Goal: Find specific page/section: Locate a particular part of the current website

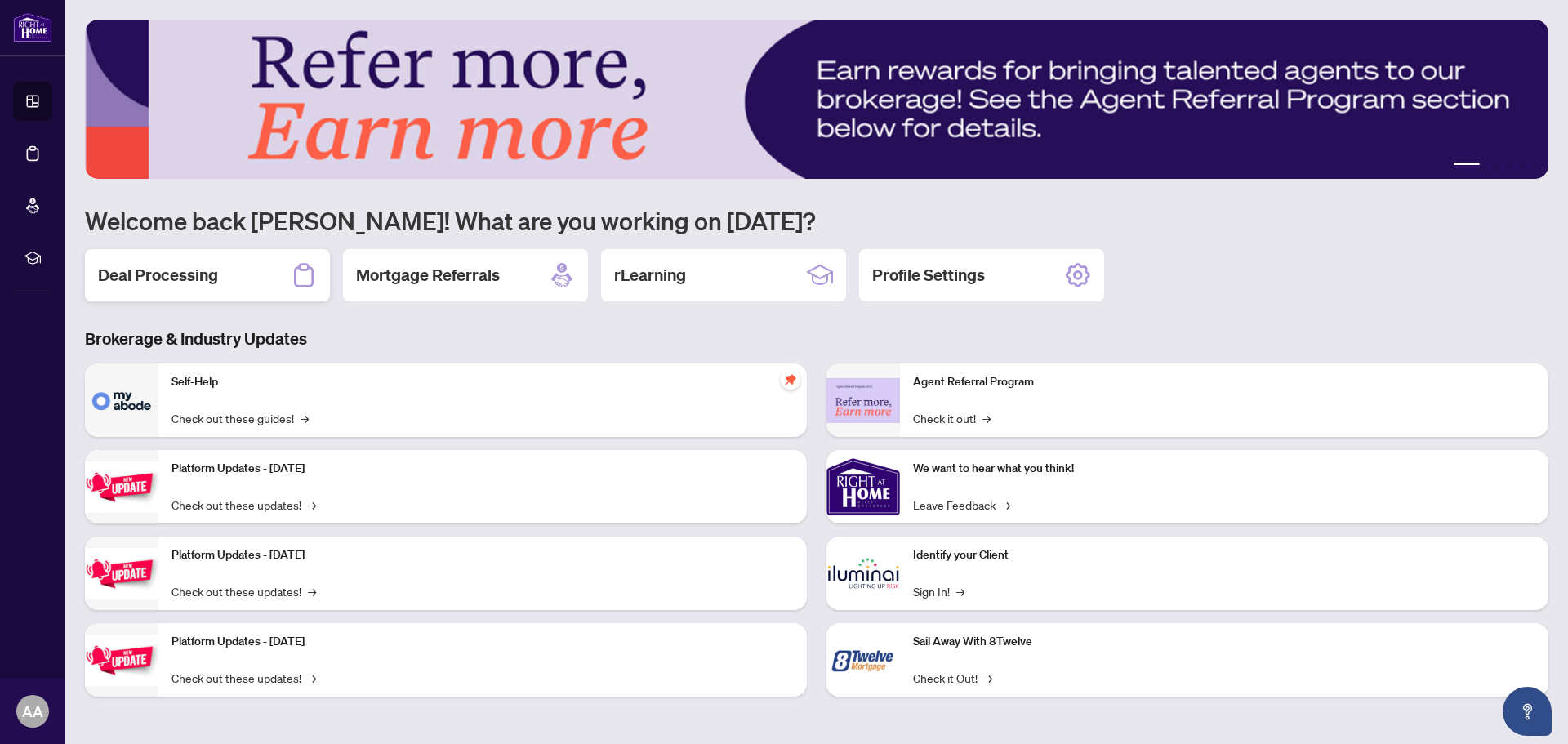
click at [216, 272] on div "Deal Processing" at bounding box center [207, 274] width 245 height 52
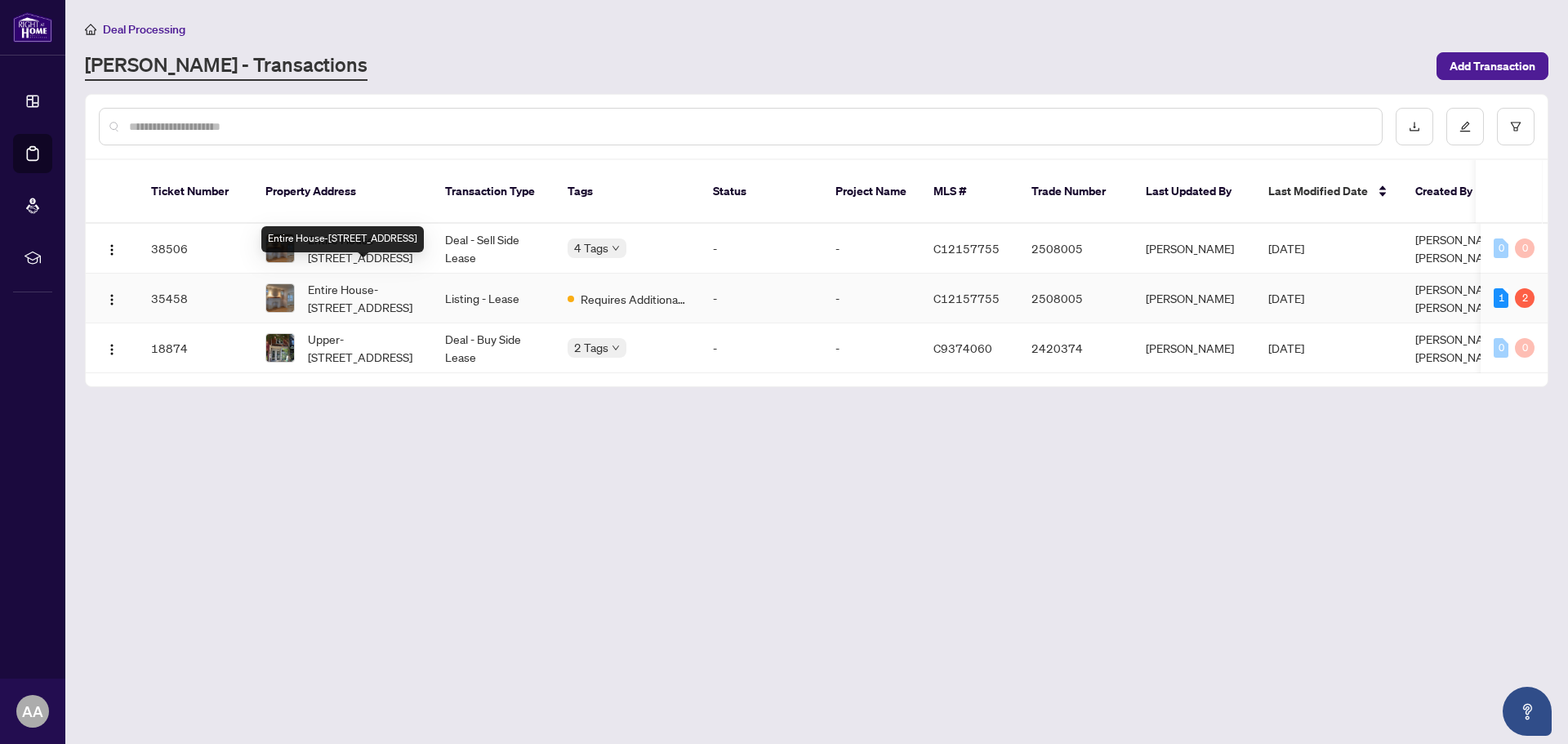
click at [397, 280] on span "Entire House-[STREET_ADDRESS]" at bounding box center [363, 298] width 112 height 36
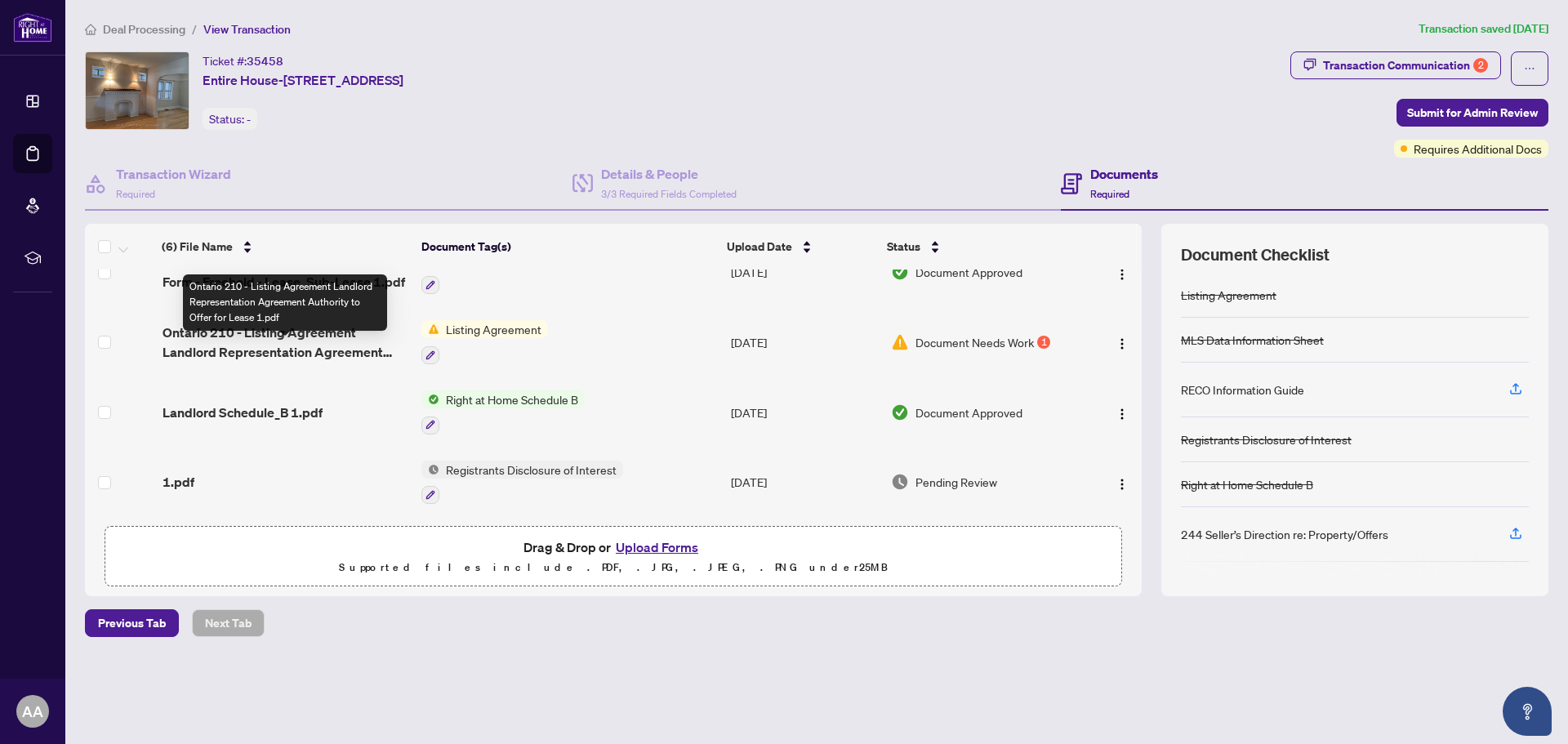
scroll to position [175, 0]
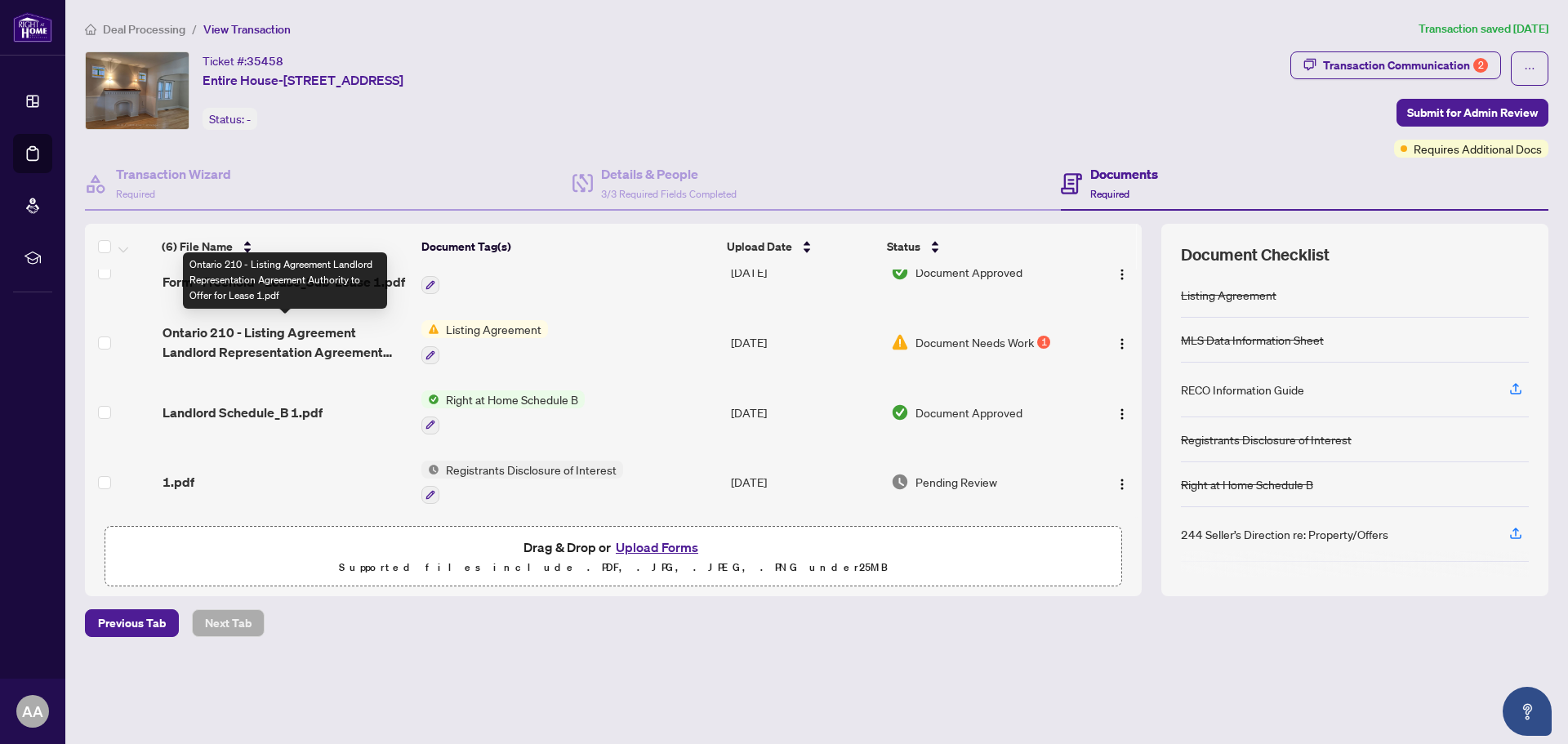
click at [329, 346] on span "Ontario 210 - Listing Agreement Landlord Representation Agreement Authority to …" at bounding box center [286, 342] width 246 height 39
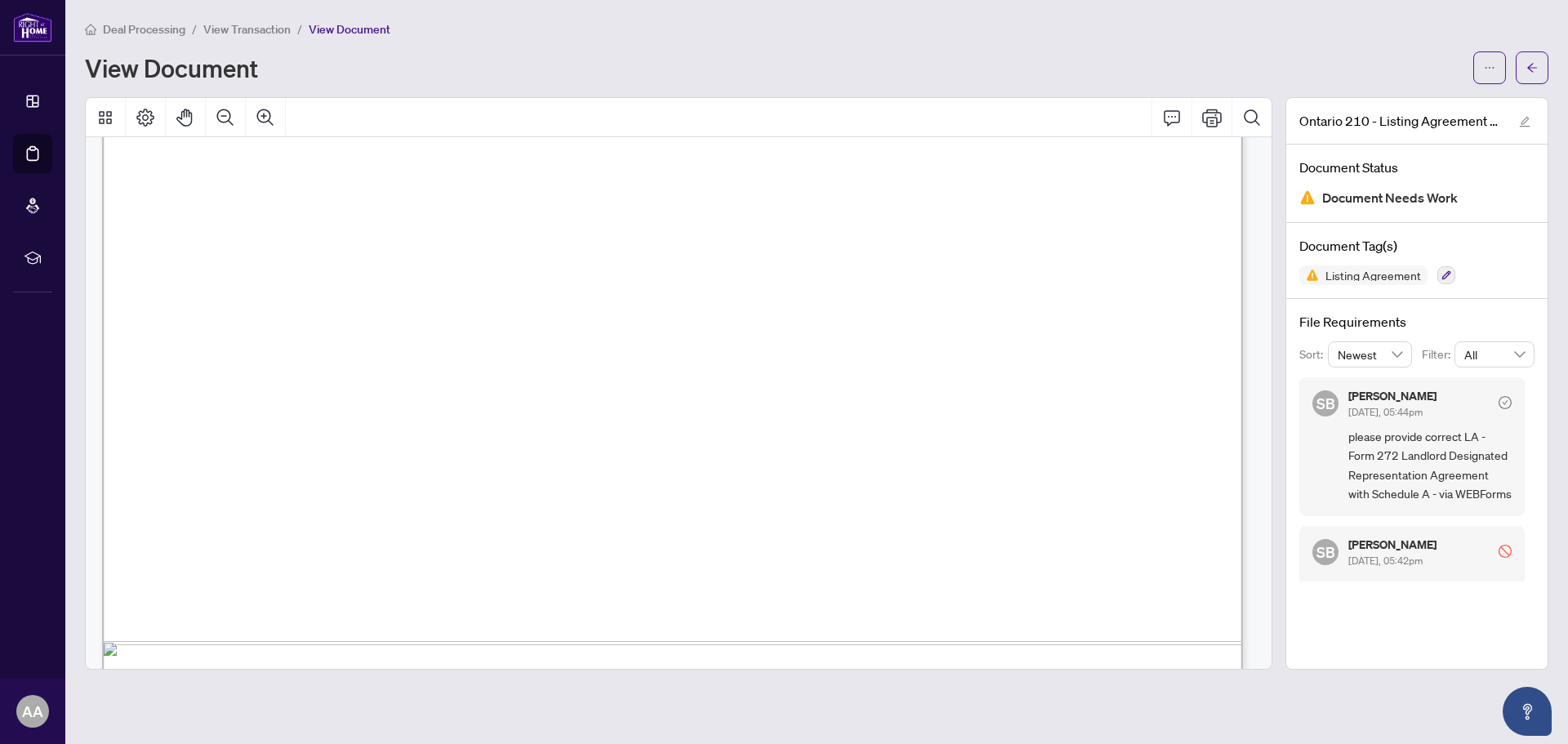
scroll to position [5529, 0]
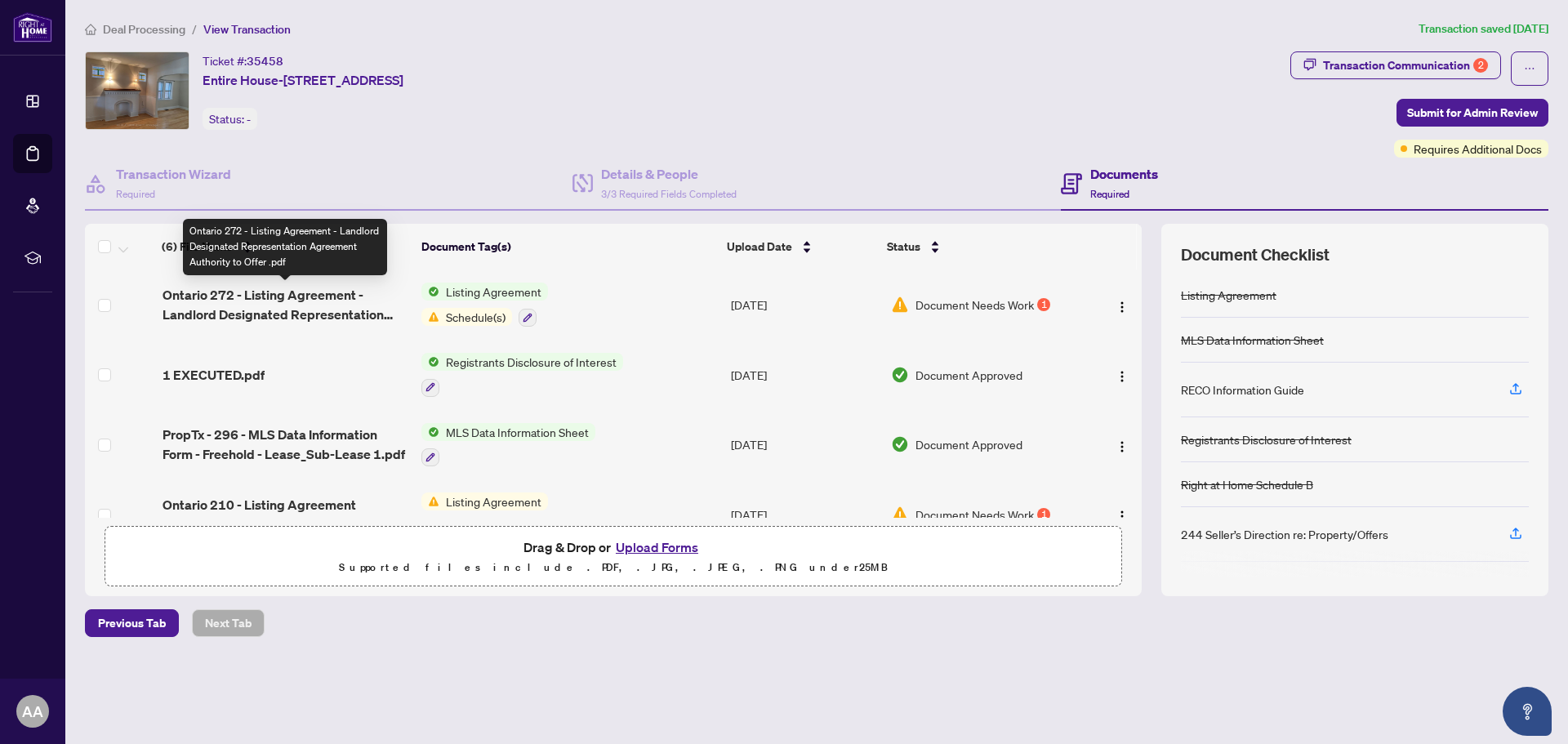
click at [323, 294] on span "Ontario 272 - Listing Agreement - Landlord Designated Representation Agreement …" at bounding box center [286, 304] width 246 height 39
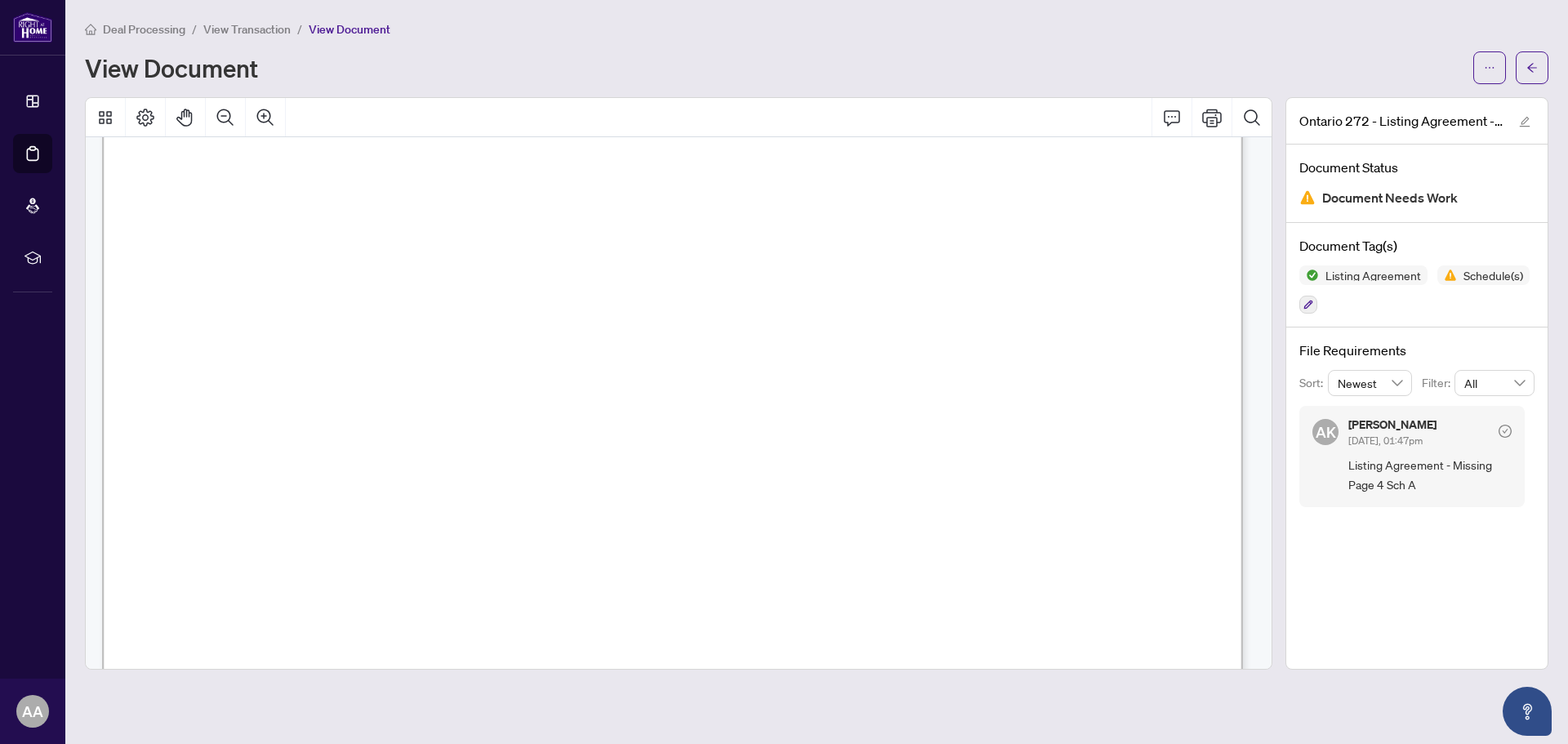
scroll to position [5517, 0]
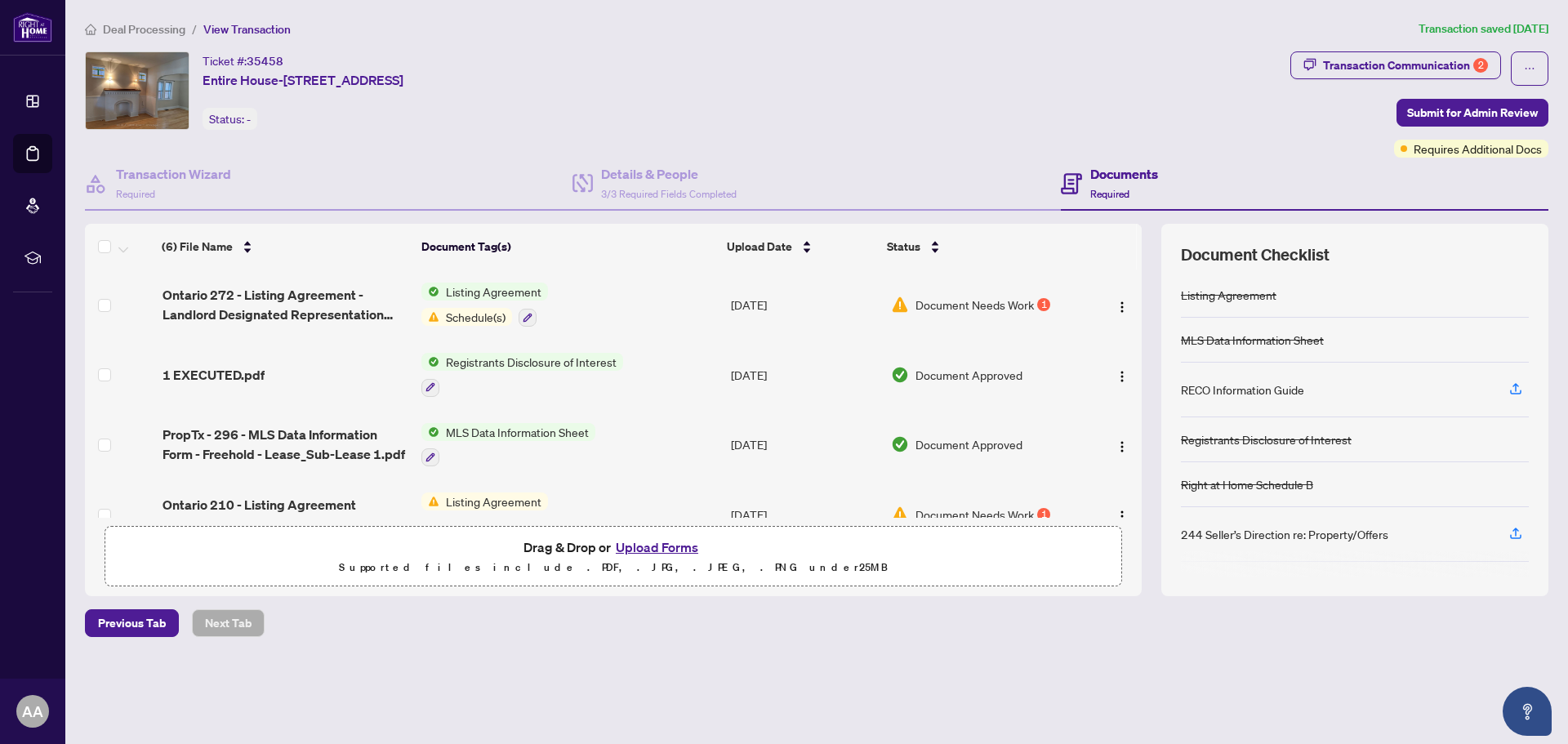
click at [465, 314] on span "Schedule(s)" at bounding box center [476, 316] width 72 height 18
click at [463, 396] on span "Schedule(s)" at bounding box center [448, 395] width 72 height 18
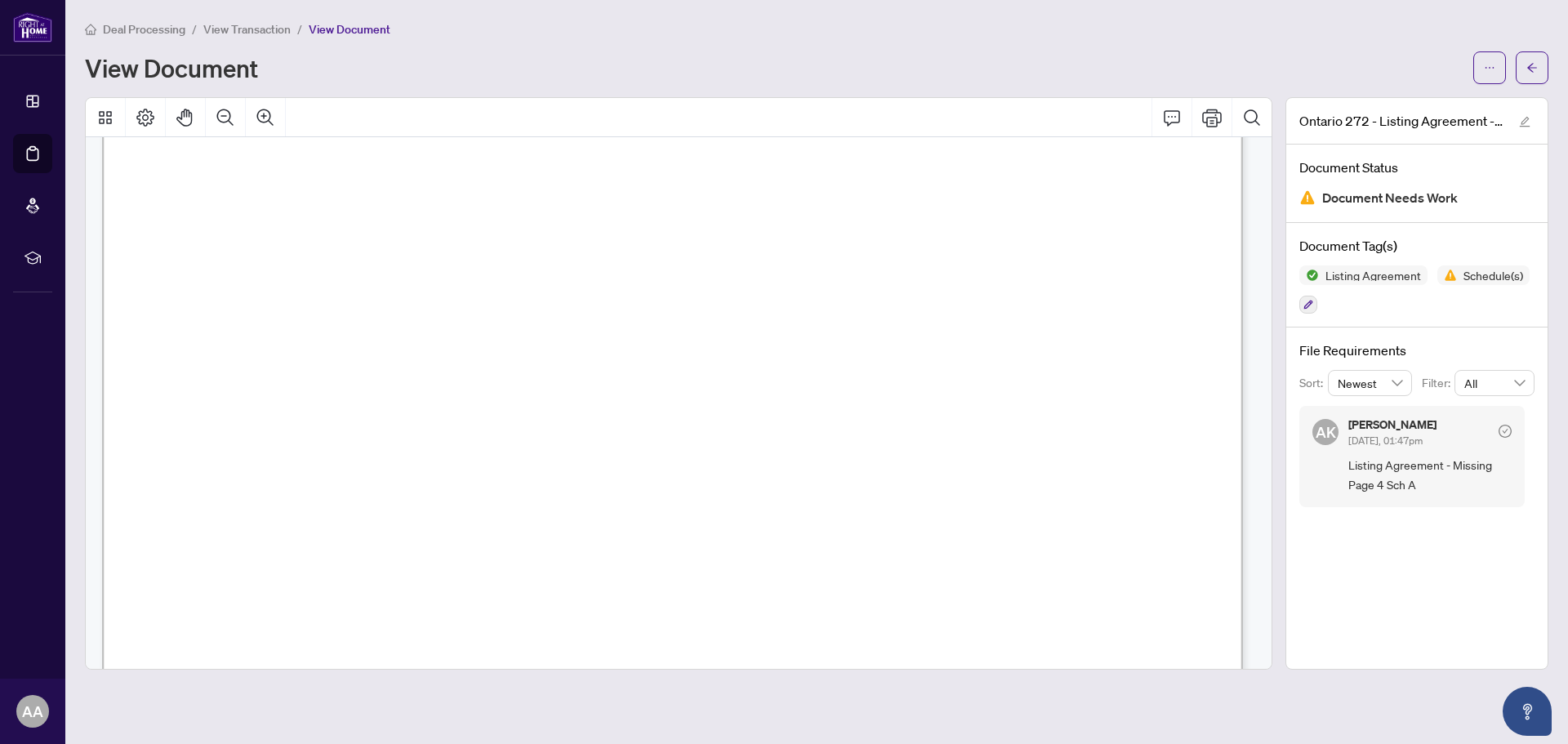
scroll to position [5517, 0]
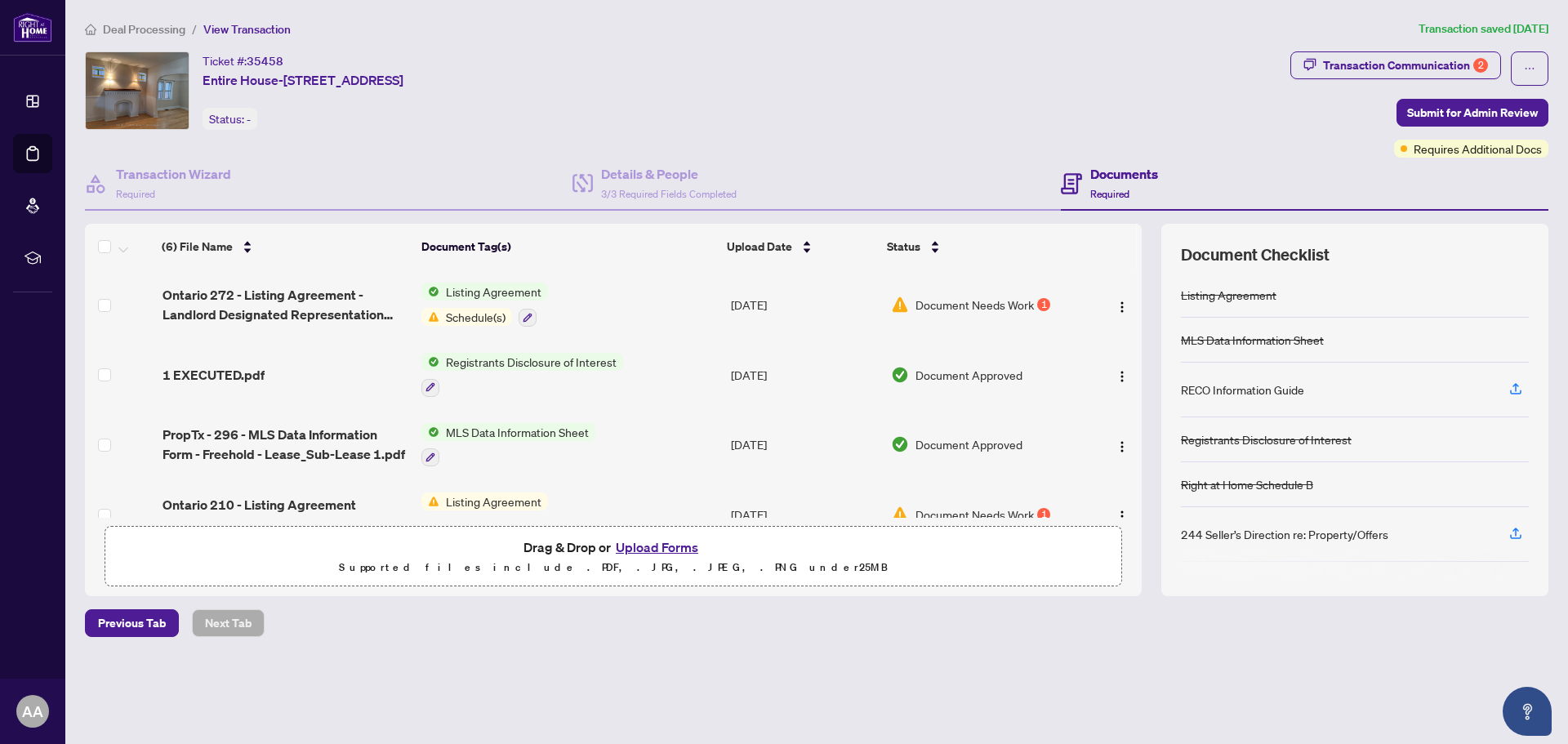
click at [1038, 304] on div "1" at bounding box center [1044, 305] width 13 height 13
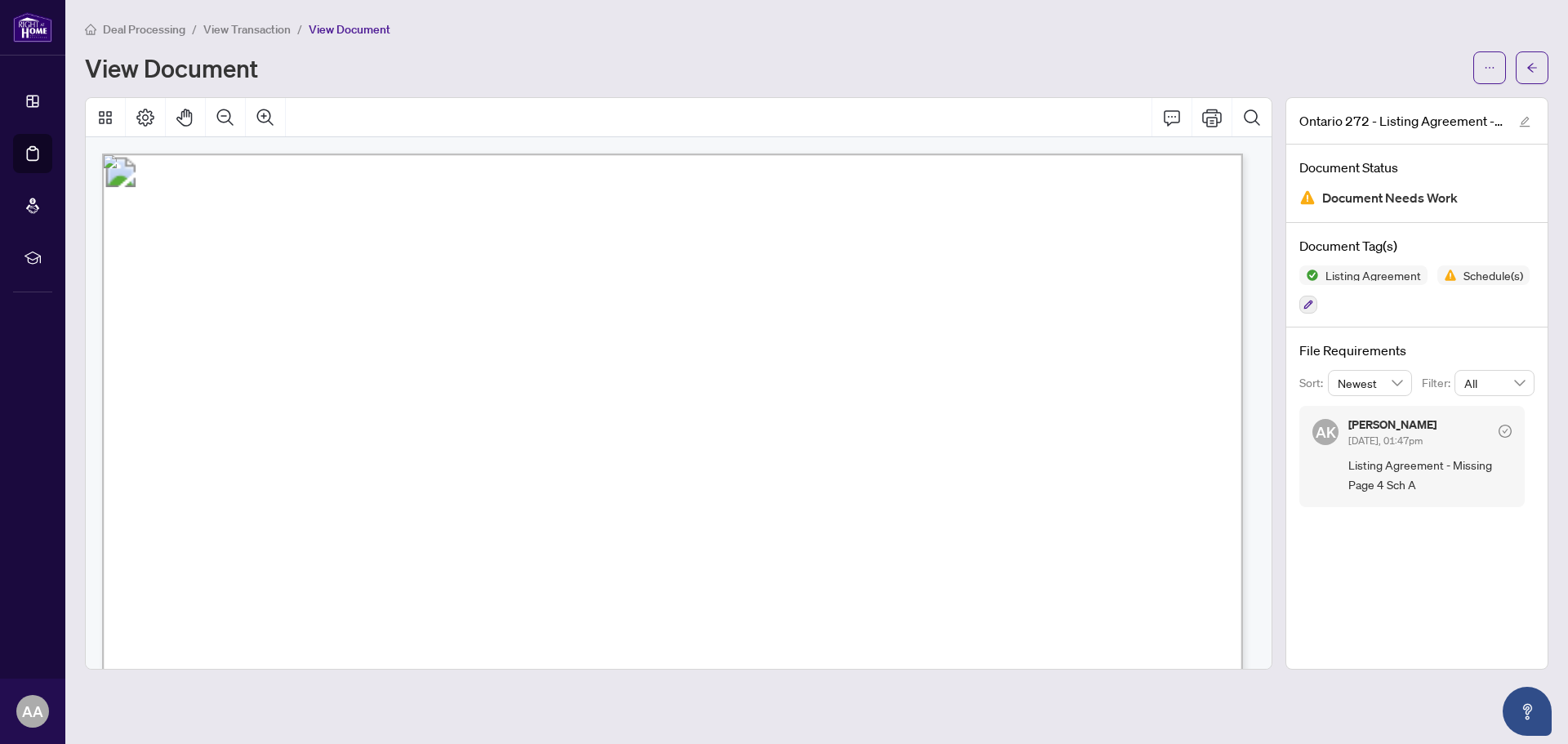
scroll to position [82, 0]
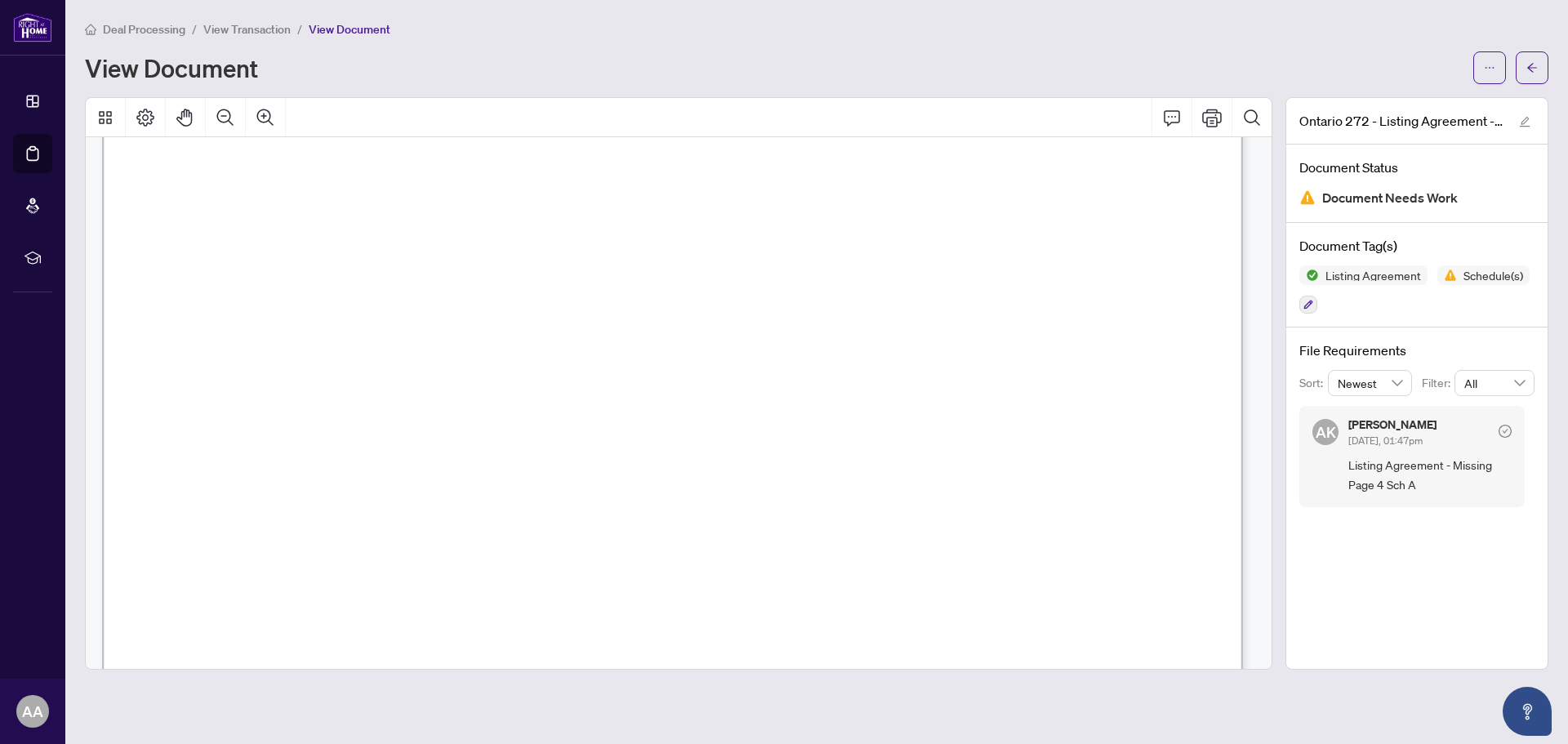
drag, startPoint x: 648, startPoint y: 375, endPoint x: 709, endPoint y: 380, distance: 61.2
click at [709, 71] on p "Form 272 Revised 2025 Page 1 of 4 The trademarks REALTOR®, REALTORS®, MLS®, Mul…" at bounding box center [1404, 71] width 2605 height 0
